Goal: Task Accomplishment & Management: Manage account settings

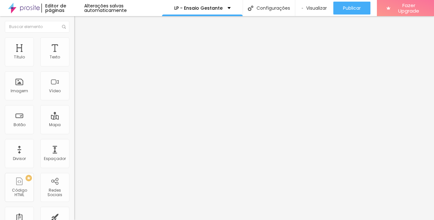
click at [80, 45] on span "Estilo" at bounding box center [85, 41] width 10 height 5
click at [74, 47] on ul "Conteúdo Estilo Avançado" at bounding box center [111, 40] width 74 height 19
click at [80, 45] on span "Estilo" at bounding box center [85, 41] width 10 height 5
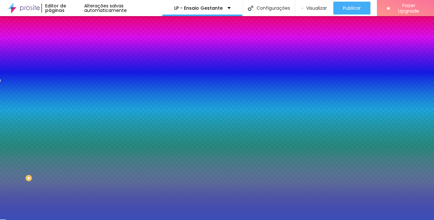
click at [74, 88] on div at bounding box center [111, 88] width 74 height 0
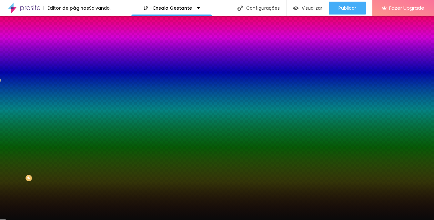
type input "#000000"
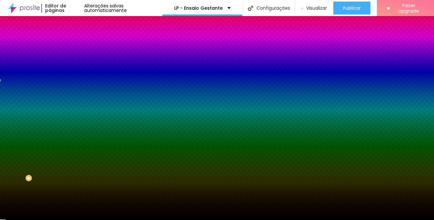
drag, startPoint x: 37, startPoint y: 139, endPoint x: 0, endPoint y: 181, distance: 55.8
click at [74, 181] on div "Editar Seção Conteúdo Estilo Avançado Imagem de fundo Adicionar imagem Efeito d…" at bounding box center [111, 118] width 74 height 204
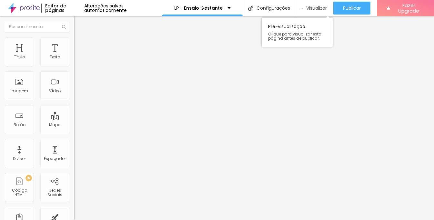
click at [306, 8] on span "Visualizar" at bounding box center [316, 7] width 21 height 5
click at [80, 45] on span "Estilo" at bounding box center [85, 41] width 10 height 5
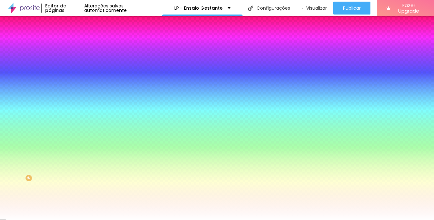
click at [79, 24] on img "button" at bounding box center [81, 23] width 5 height 5
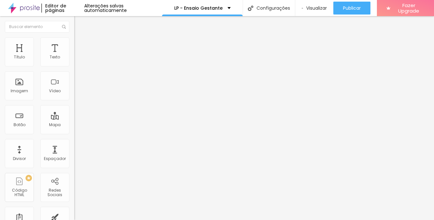
click at [80, 45] on span "Estilo" at bounding box center [85, 41] width 10 height 5
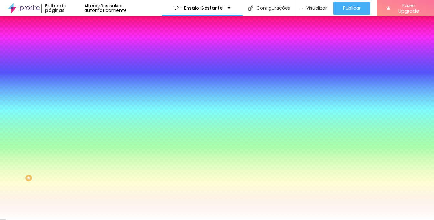
click at [80, 45] on span "Avançado" at bounding box center [90, 47] width 21 height 5
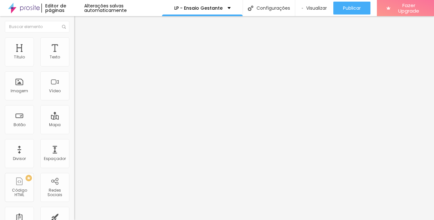
click at [79, 25] on img "button" at bounding box center [81, 23] width 5 height 5
click at [80, 43] on span "Estilo" at bounding box center [85, 41] width 10 height 5
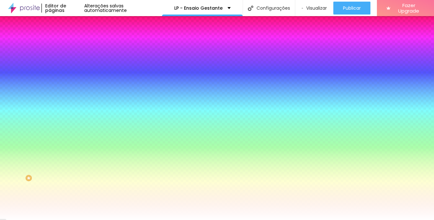
click at [80, 45] on span "Avançado" at bounding box center [90, 47] width 21 height 5
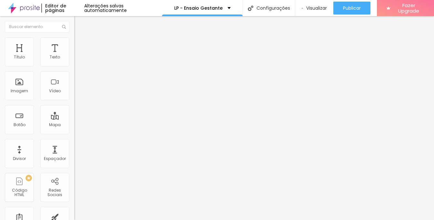
click at [74, 43] on ul "Conteúdo Estilo Avançado" at bounding box center [111, 40] width 74 height 19
click at [80, 43] on span "Estilo" at bounding box center [85, 41] width 10 height 5
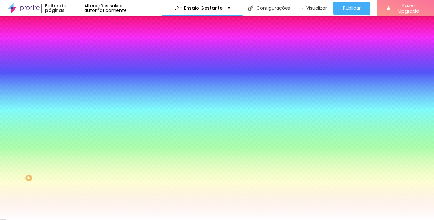
click at [80, 45] on span "Avançado" at bounding box center [90, 47] width 21 height 5
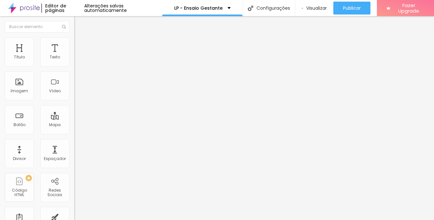
click at [74, 190] on div at bounding box center [111, 190] width 74 height 0
click at [74, 186] on div at bounding box center [111, 186] width 74 height 0
click at [183, 4] on div "LP - Ensaio Gestante" at bounding box center [202, 8] width 81 height 16
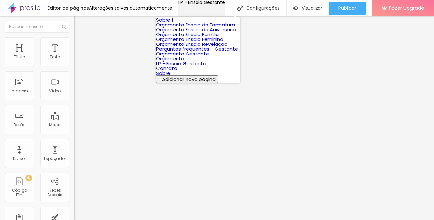
click at [183, 4] on div "LP - Ensaio Gestante" at bounding box center [201, 2] width 46 height 5
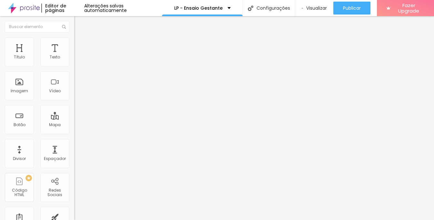
click at [132, 8] on div "Alterações salvas automaticamente" at bounding box center [123, 8] width 78 height 9
